Goal: Find specific page/section: Find specific page/section

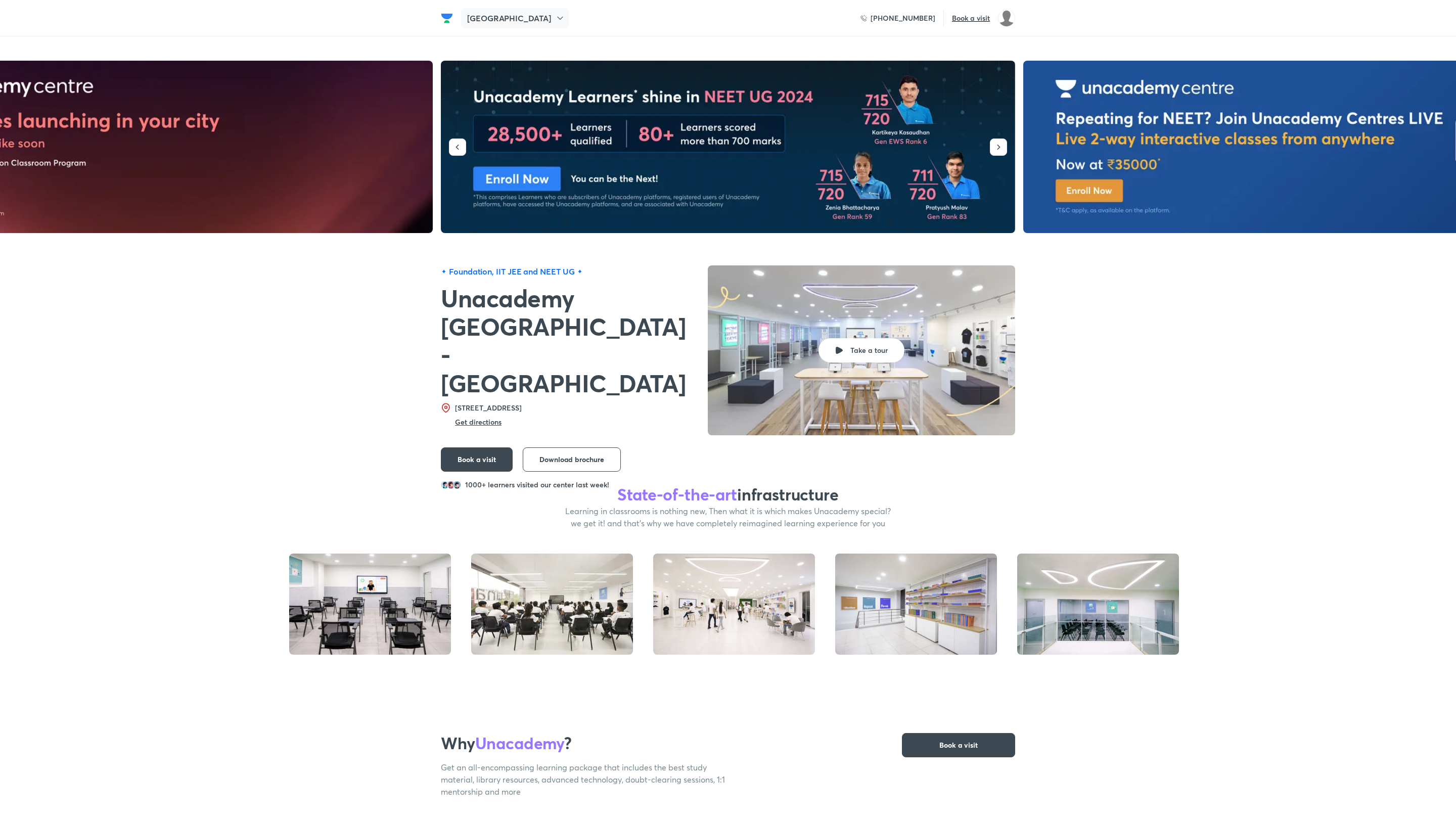
click at [555, 14] on icon at bounding box center [560, 18] width 10 height 10
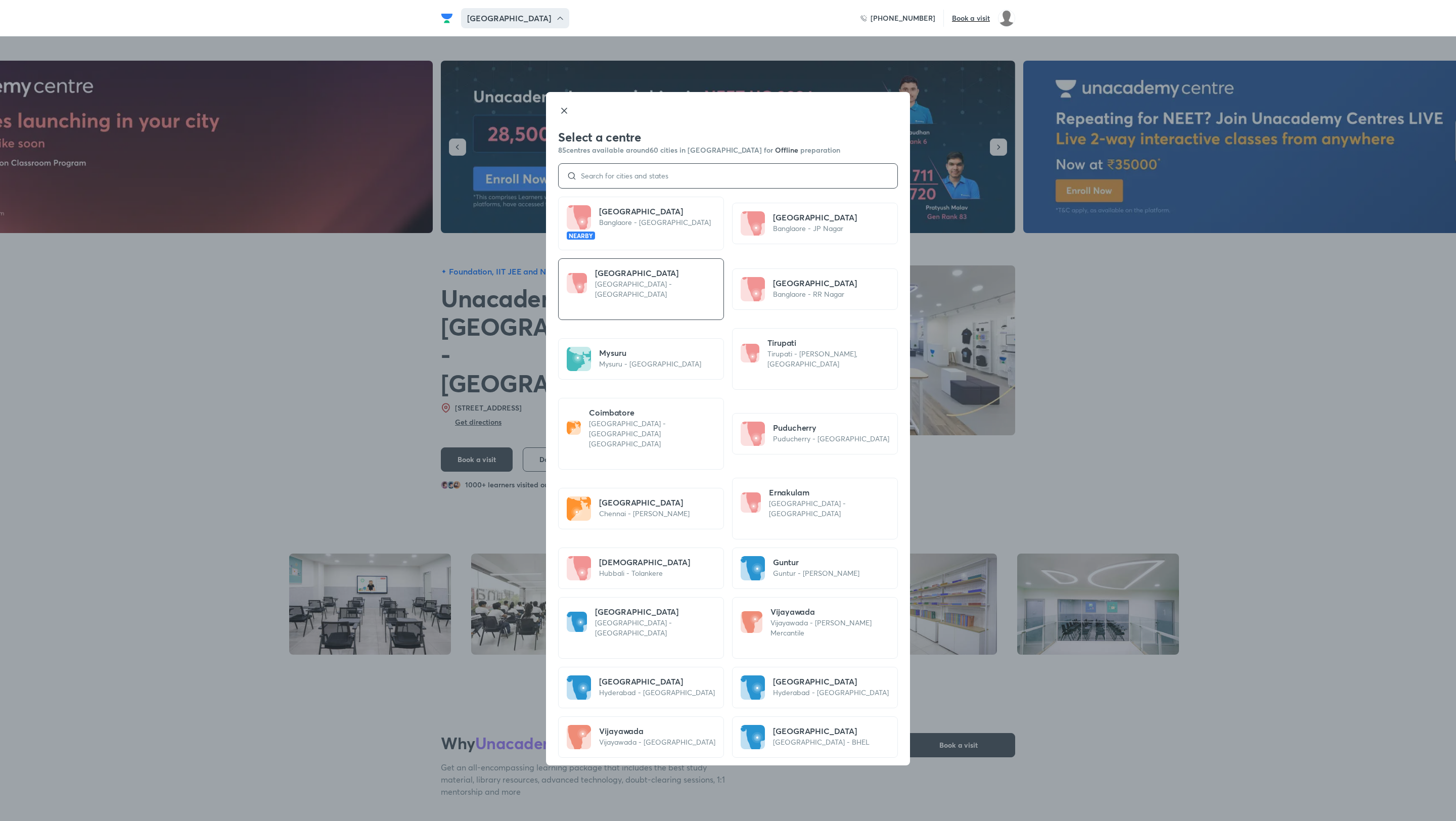
click at [611, 175] on input at bounding box center [733, 176] width 313 height 8
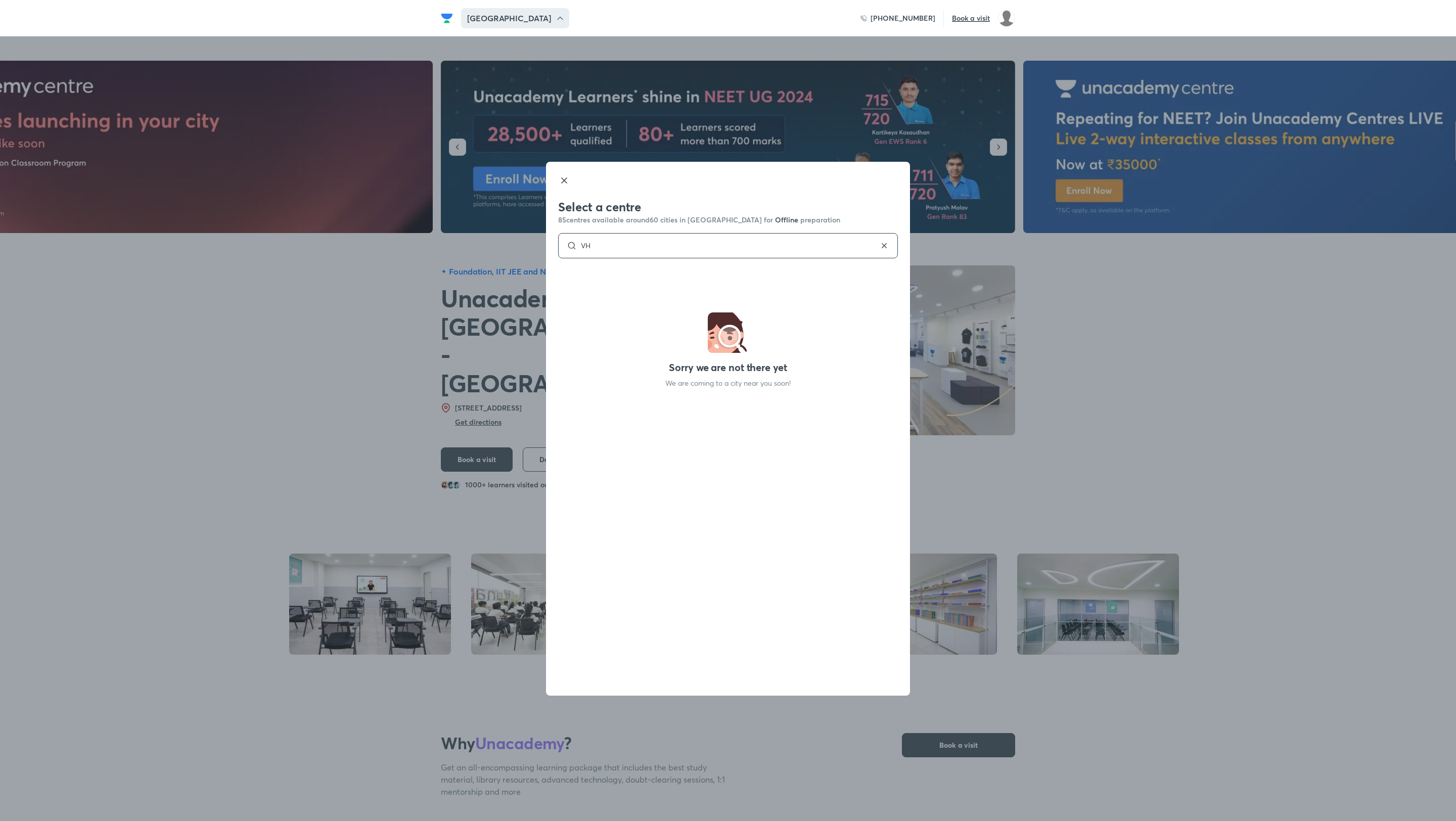
type input "V"
type input "[PERSON_NAME]"
click at [644, 284] on h5 "[GEOGRAPHIC_DATA]" at bounding box center [644, 281] width 90 height 12
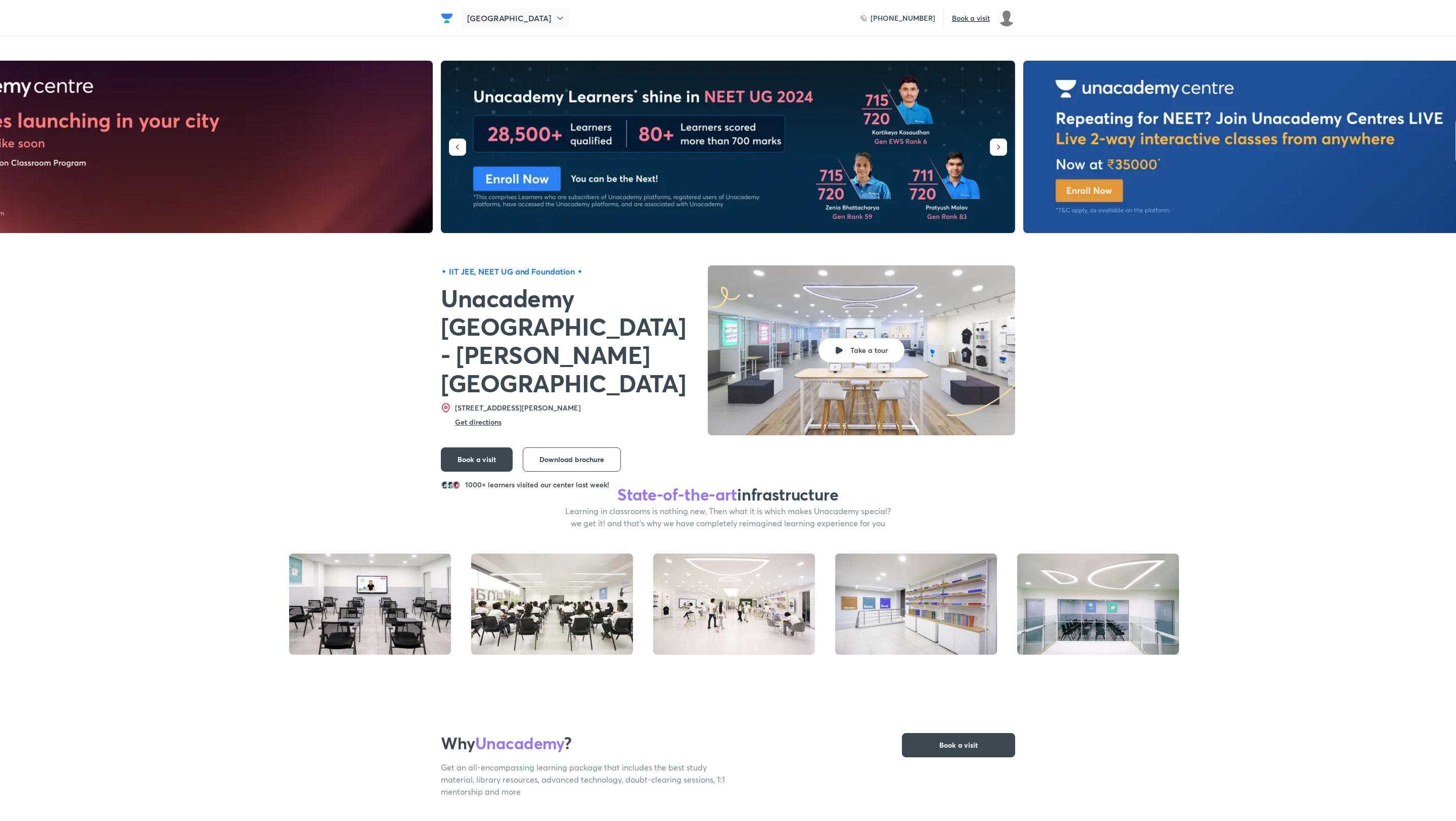
click at [493, 15] on h5 "[GEOGRAPHIC_DATA]" at bounding box center [509, 18] width 84 height 12
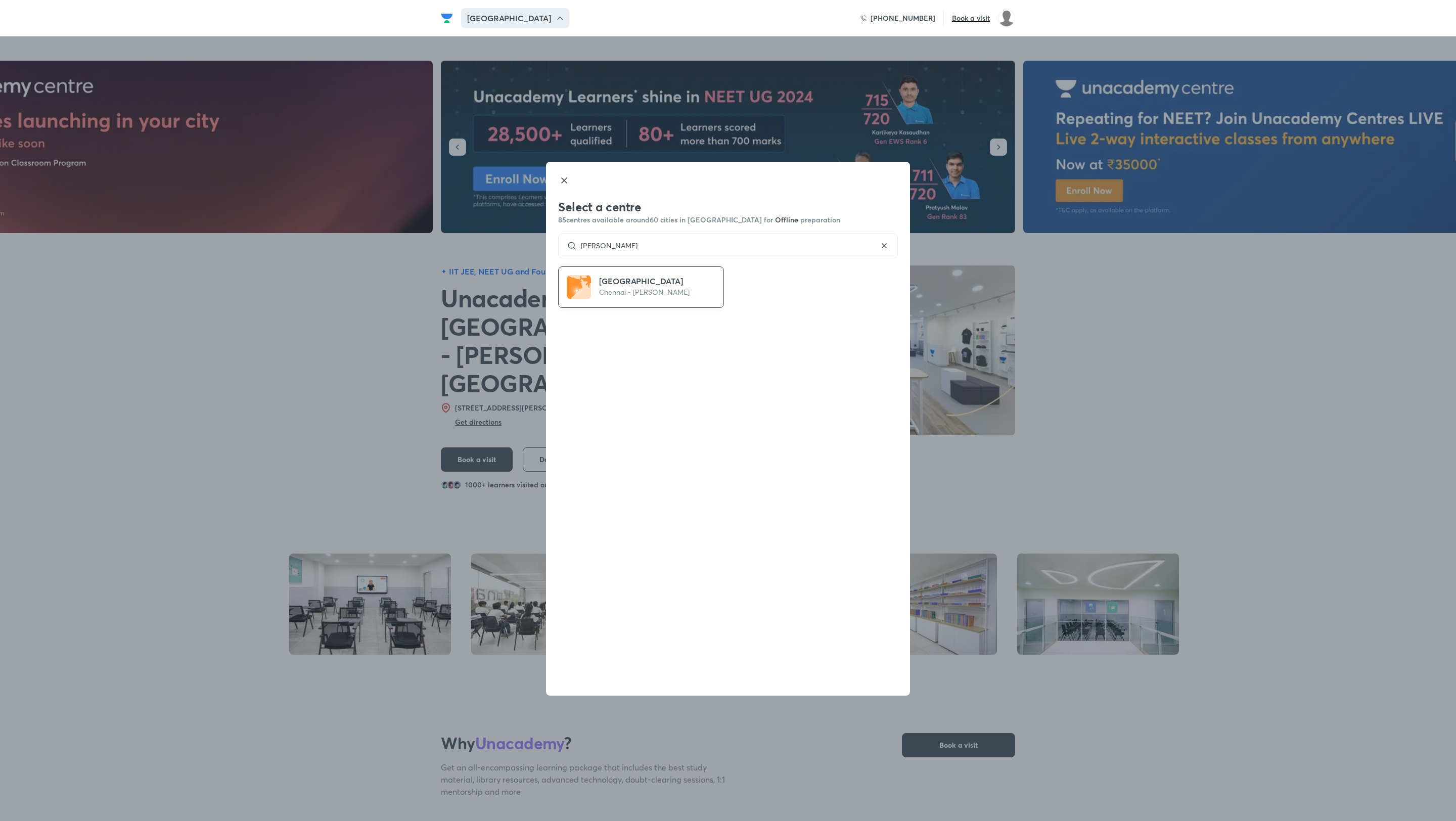
click at [1269, 411] on div "Select a centre 85 centres available around 60 cities in [GEOGRAPHIC_DATA] for …" at bounding box center [728, 410] width 1456 height 821
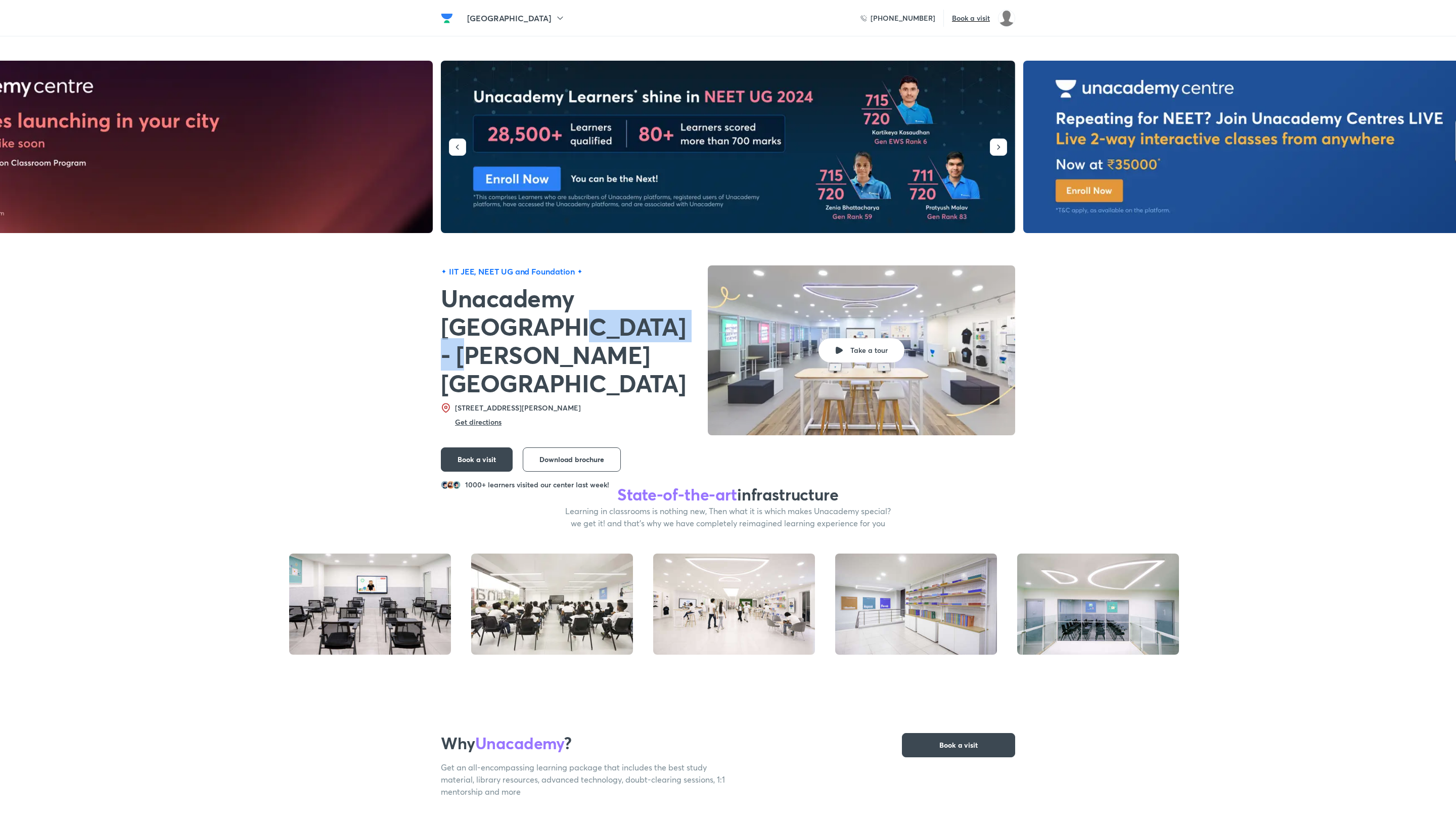
drag, startPoint x: 443, startPoint y: 330, endPoint x: 583, endPoint y: 333, distance: 140.0
click at [583, 333] on h1 "Unacademy [GEOGRAPHIC_DATA] - [PERSON_NAME][GEOGRAPHIC_DATA]" at bounding box center [570, 340] width 259 height 113
copy h1 "[PERSON_NAME]"
click at [496, 21] on h5 "[GEOGRAPHIC_DATA]" at bounding box center [509, 18] width 84 height 12
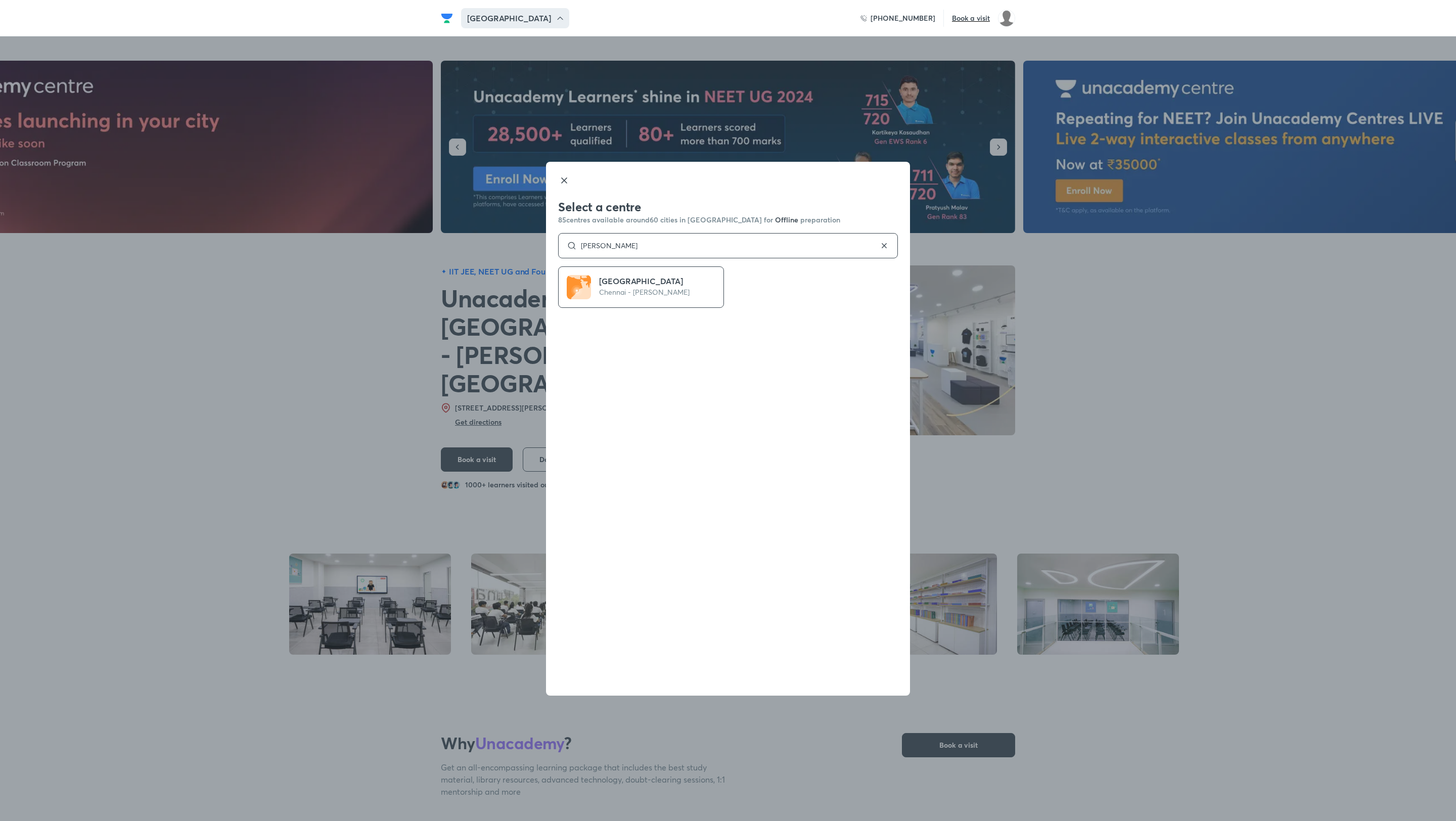
click at [615, 248] on input "[PERSON_NAME]" at bounding box center [727, 246] width 302 height 8
type input "rai"
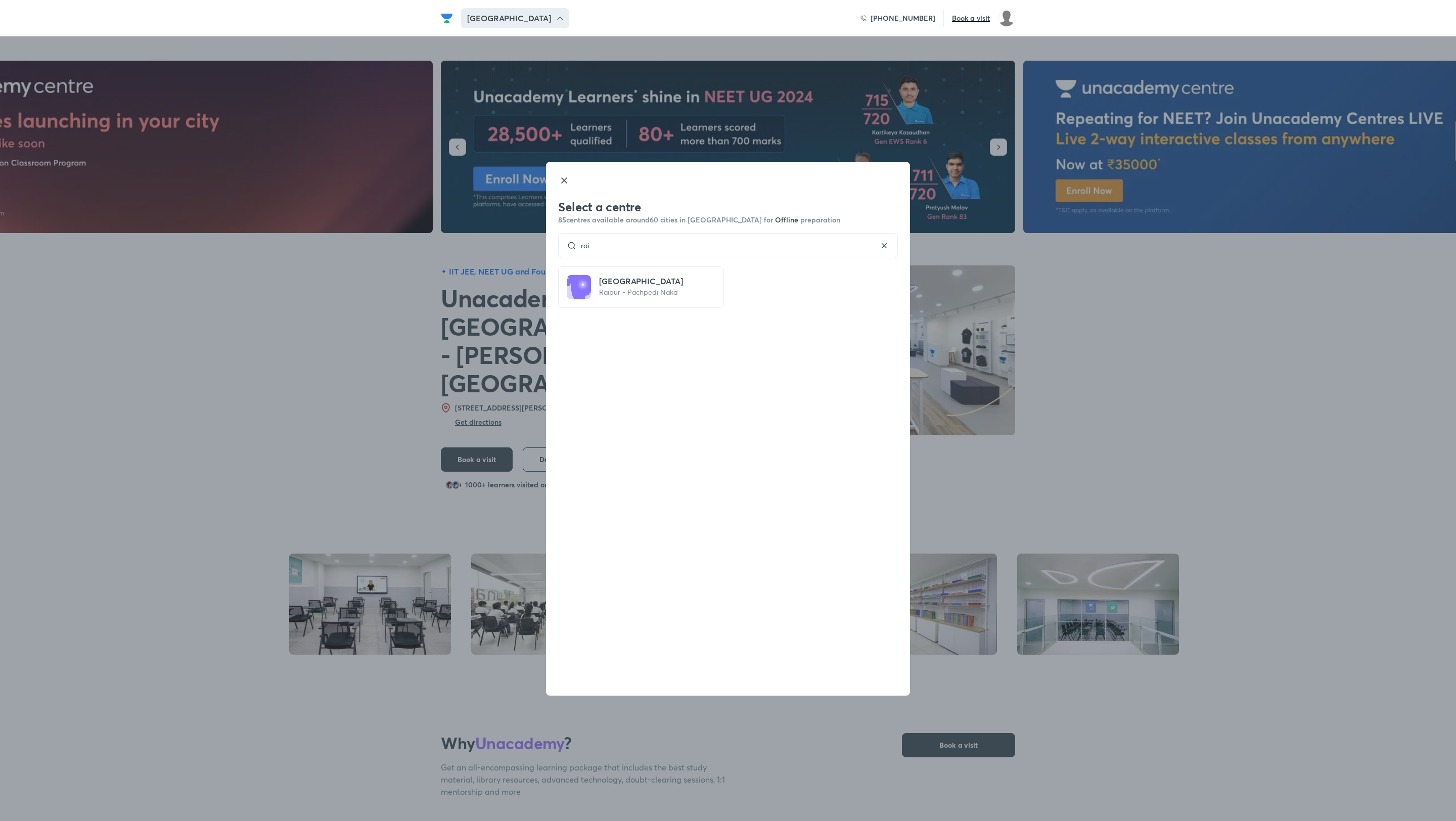
click at [607, 252] on div "rai" at bounding box center [728, 246] width 339 height 26
click at [609, 246] on input "rai" at bounding box center [727, 246] width 302 height 8
type input "rajp"
